Goal: Information Seeking & Learning: Find specific page/section

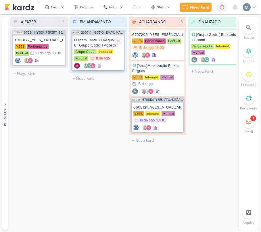
click at [104, 45] on div "Disparo Teste 2 | Régua 7 e 8 | Grupo Godoi | Agosto" at bounding box center [98, 43] width 48 height 10
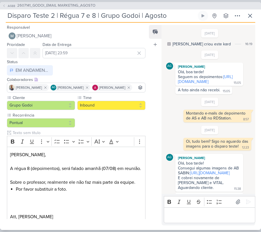
scroll to position [148, 0]
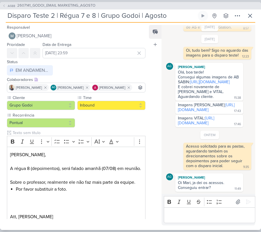
click at [220, 207] on div "Bold Italic Underline Strikethrough Bulleted List Numbered List" at bounding box center [209, 201] width 89 height 11
click at [223, 210] on div "Editor editing area: main" at bounding box center [209, 215] width 91 height 16
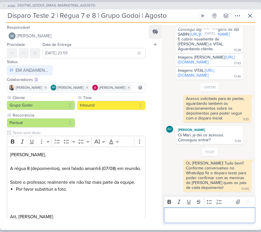
scroll to position [158, 0]
click at [190, 37] on link "https://drive.google.com/drive/folders/1XqvhCCbD8Q-oEFTCMKSP55P-yYS2elC5" at bounding box center [210, 34] width 40 height 5
click at [198, 65] on link "https://drive.google.com/drive/folders/15pg99gREE1n8cqh__h6SpjWYQifnnM1q" at bounding box center [206, 60] width 57 height 10
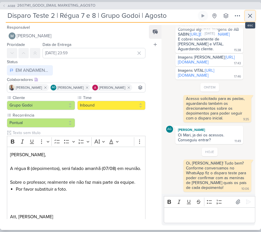
click at [246, 18] on icon at bounding box center [249, 15] width 7 height 7
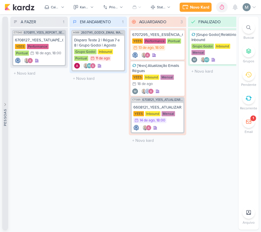
click at [5, 37] on button "Pessoas" at bounding box center [5, 123] width 6 height 213
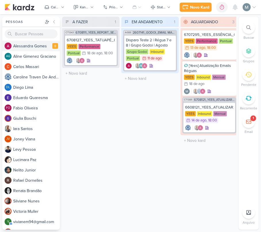
click at [20, 48] on div "A l e s s a n d r a G o m e s" at bounding box center [36, 46] width 46 height 6
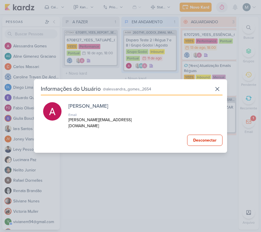
click at [104, 125] on p "alessandra@clicktarget.com.br" at bounding box center [104, 123] width 72 height 12
click at [100, 124] on p "alessandra@clicktarget.com.br" at bounding box center [104, 123] width 72 height 12
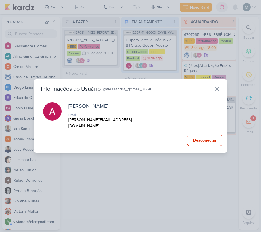
click at [100, 124] on p "alessandra@clicktarget.com.br" at bounding box center [104, 123] width 72 height 12
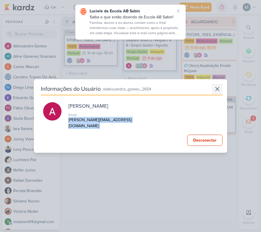
click at [218, 90] on button at bounding box center [217, 89] width 10 height 10
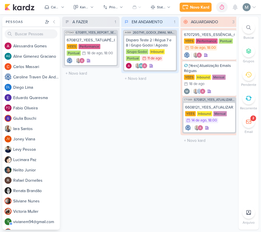
click at [246, 121] on icon at bounding box center [248, 122] width 5 height 4
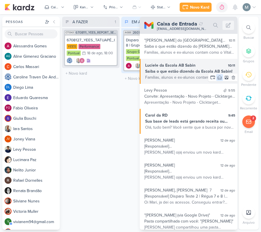
click at [217, 81] on button at bounding box center [219, 77] width 7 height 7
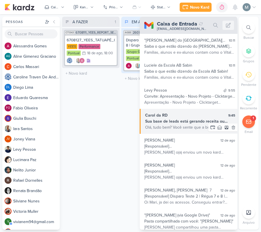
click at [200, 119] on div "Sua base de leads está gerando receita ou apenas ocupando espaço?" at bounding box center [190, 121] width 90 height 6
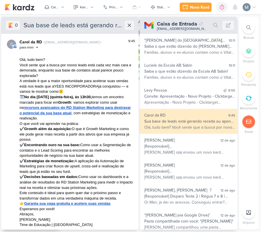
click at [130, 25] on icon at bounding box center [129, 25] width 6 height 6
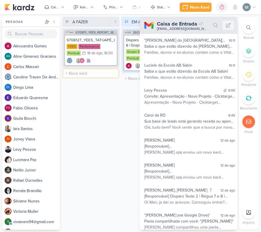
click at [110, 76] on input "text" at bounding box center [90, 73] width 55 height 8
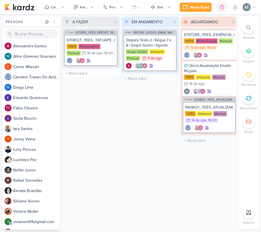
click at [103, 101] on div "A FAZER 1 Mover Para Esquerda Mover Para Direita Deletar CT1343 6708111_YEES_RE…" at bounding box center [90, 123] width 57 height 213
click at [53, 24] on button at bounding box center [54, 21] width 7 height 7
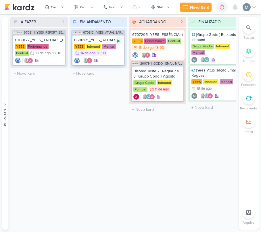
click at [120, 37] on div at bounding box center [118, 41] width 8 height 8
click at [114, 55] on div "YEES Inbound Mensal 14/8 [DATE] 18:00" at bounding box center [98, 50] width 48 height 13
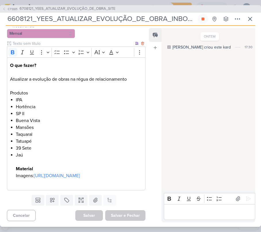
scroll to position [100, 0]
click at [54, 173] on link "[URL][DOMAIN_NAME]" at bounding box center [57, 176] width 46 height 6
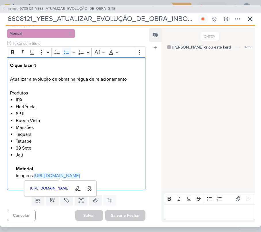
click at [197, 216] on div "Editor editing area: main" at bounding box center [209, 212] width 91 height 16
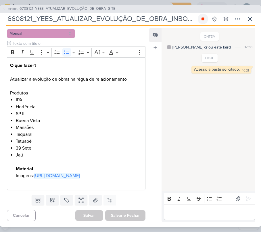
click at [207, 15] on button at bounding box center [202, 19] width 10 height 10
click at [247, 20] on icon at bounding box center [249, 18] width 7 height 7
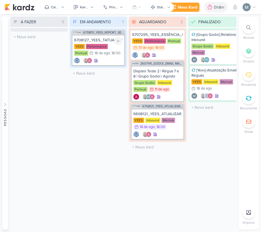
click at [119, 35] on div "6708127_YEES_TATUAPÉ_CLIENTE_OCULTO [GEOGRAPHIC_DATA] Performance Pontual 18/8 …" at bounding box center [98, 50] width 52 height 30
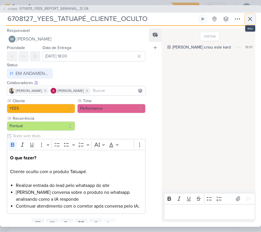
click at [244, 22] on button at bounding box center [249, 19] width 10 height 10
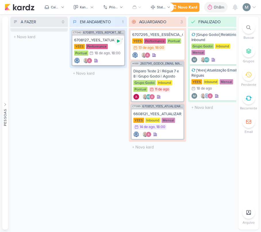
click at [117, 40] on icon at bounding box center [118, 41] width 3 height 3
